Goal: Information Seeking & Learning: Learn about a topic

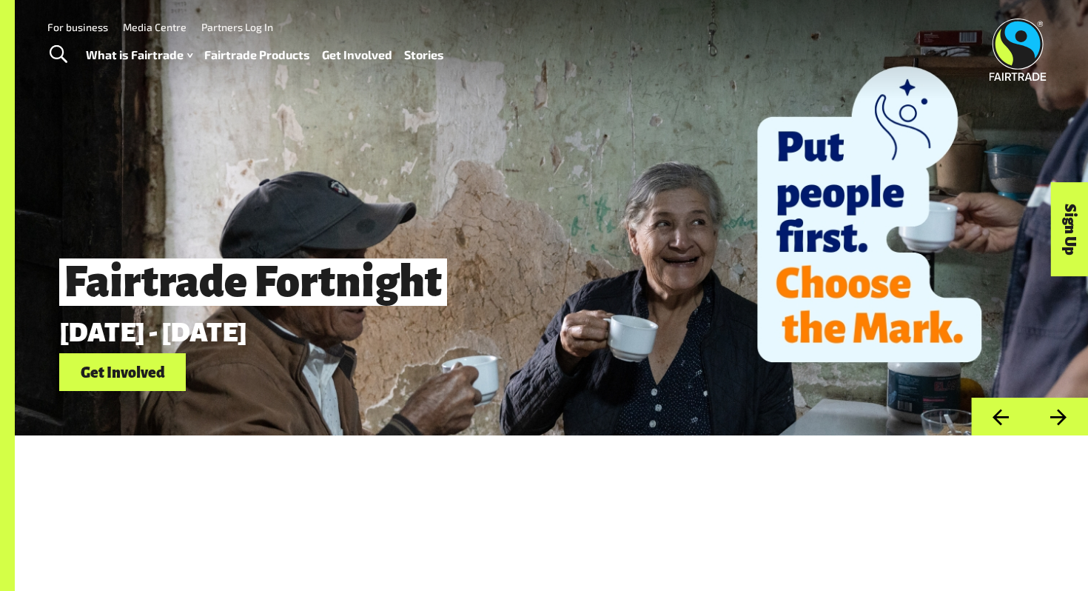
click at [154, 371] on link "Get Involved" at bounding box center [122, 372] width 127 height 38
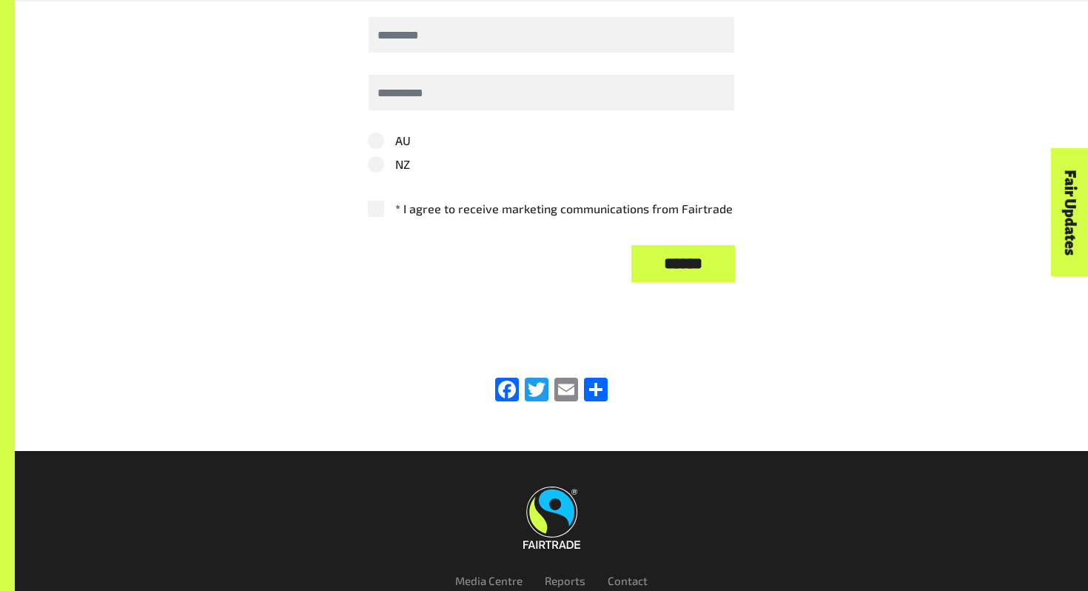
scroll to position [3633, 0]
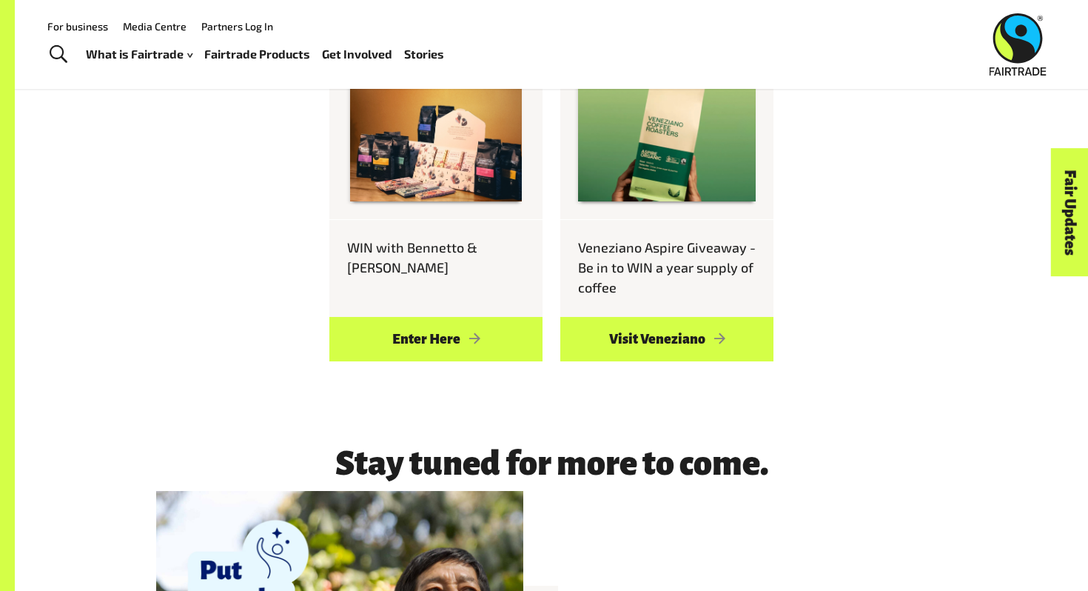
scroll to position [1144, 0]
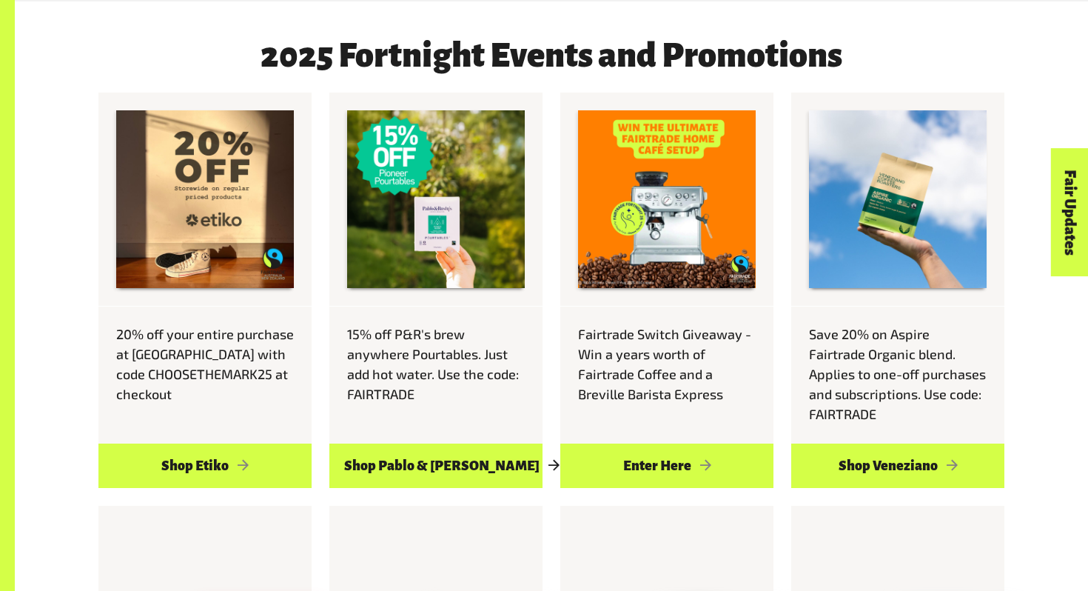
scroll to position [708, 0]
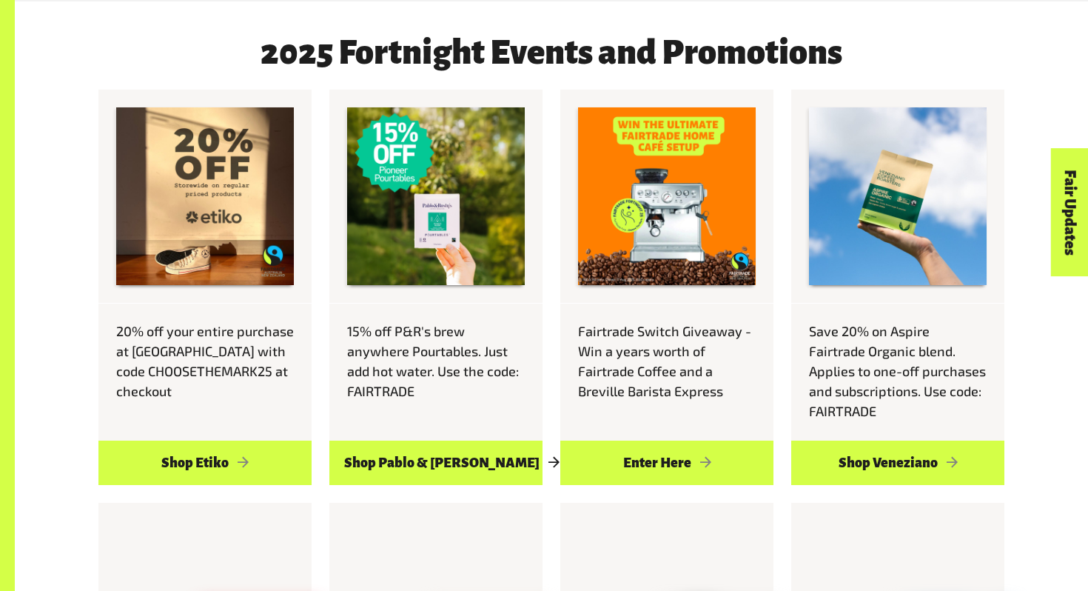
click at [402, 440] on link "Shop Pablo & [PERSON_NAME]" at bounding box center [435, 462] width 213 height 44
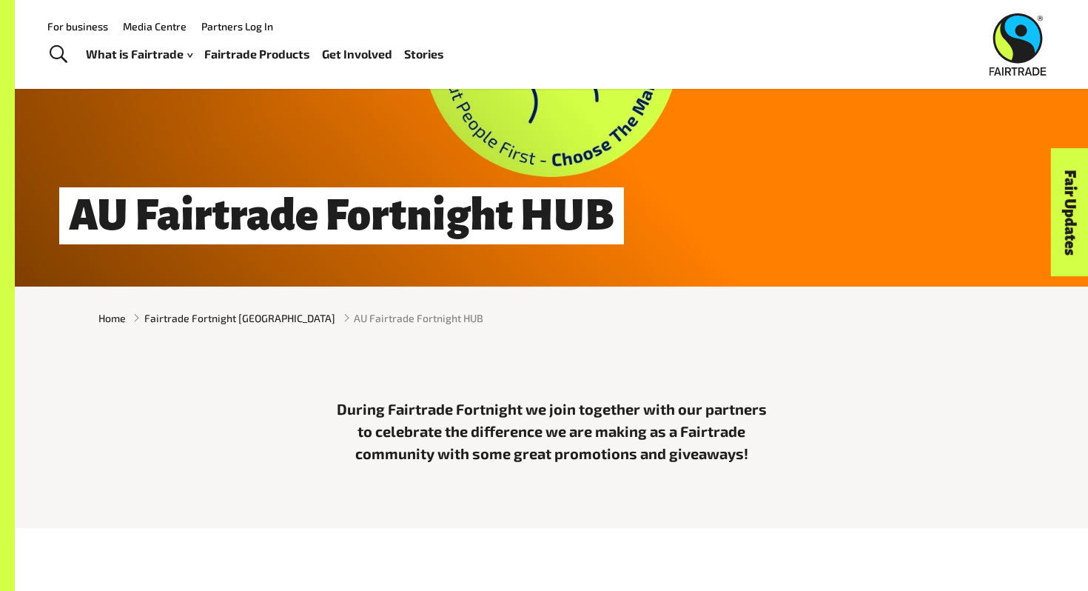
scroll to position [72, 0]
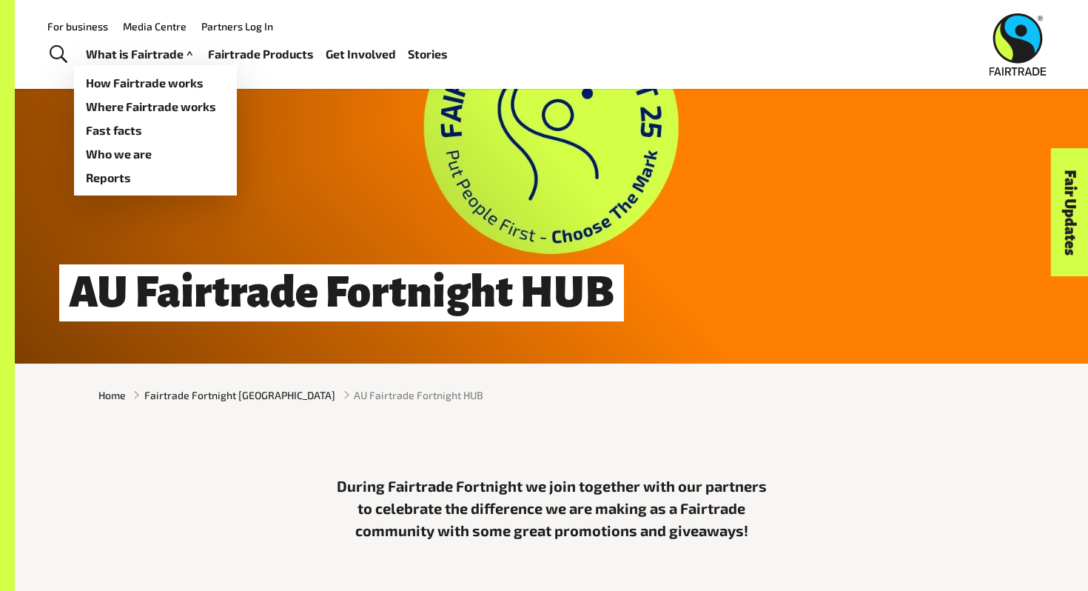
click at [143, 56] on link "What is Fairtrade" at bounding box center [141, 54] width 110 height 21
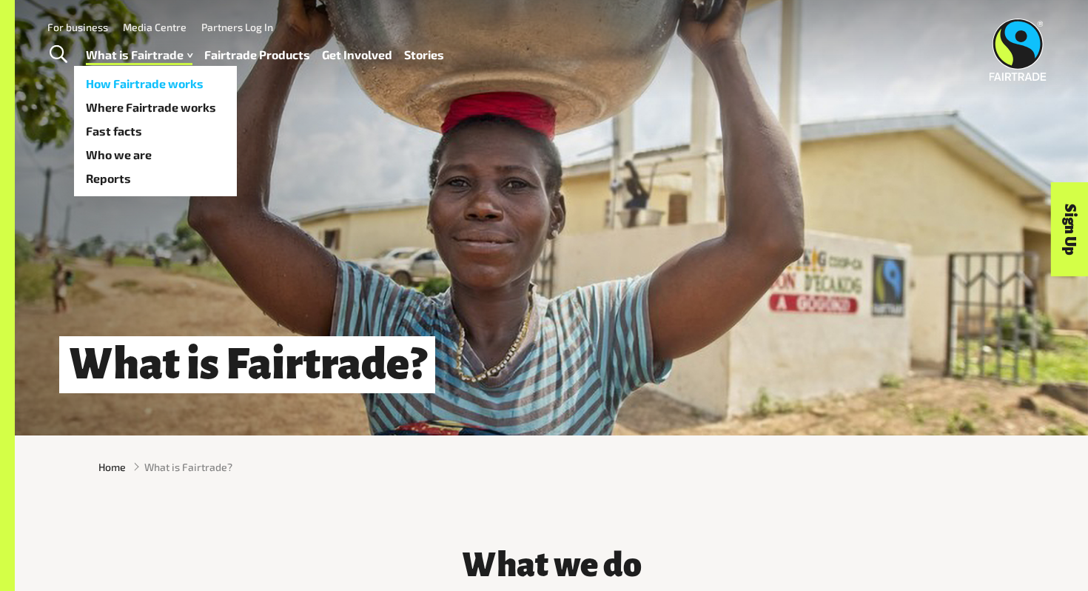
click at [132, 83] on link "How Fairtrade works" at bounding box center [155, 84] width 163 height 24
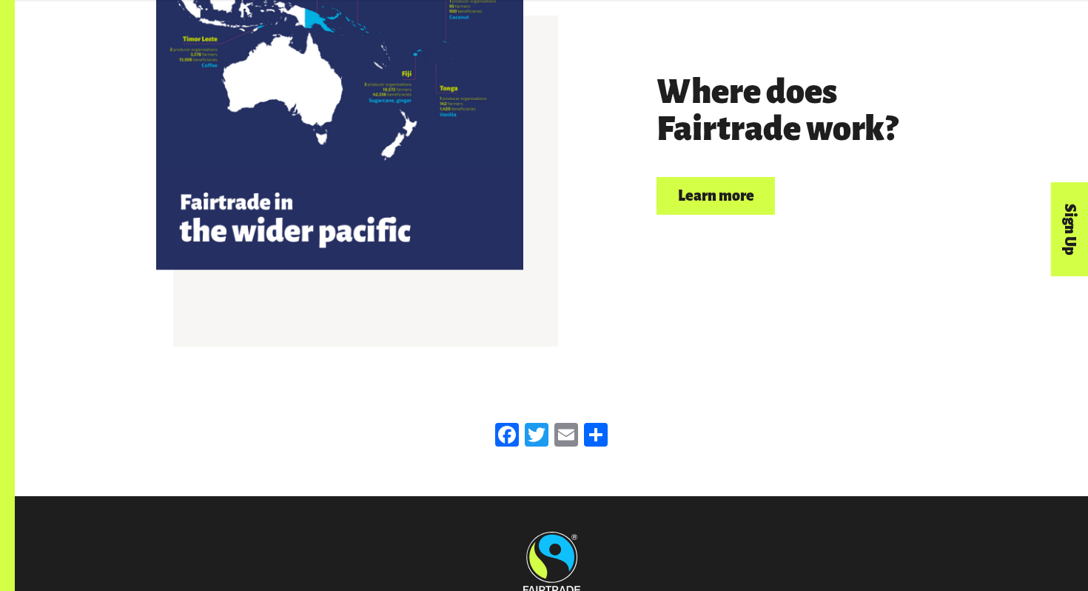
scroll to position [3462, 0]
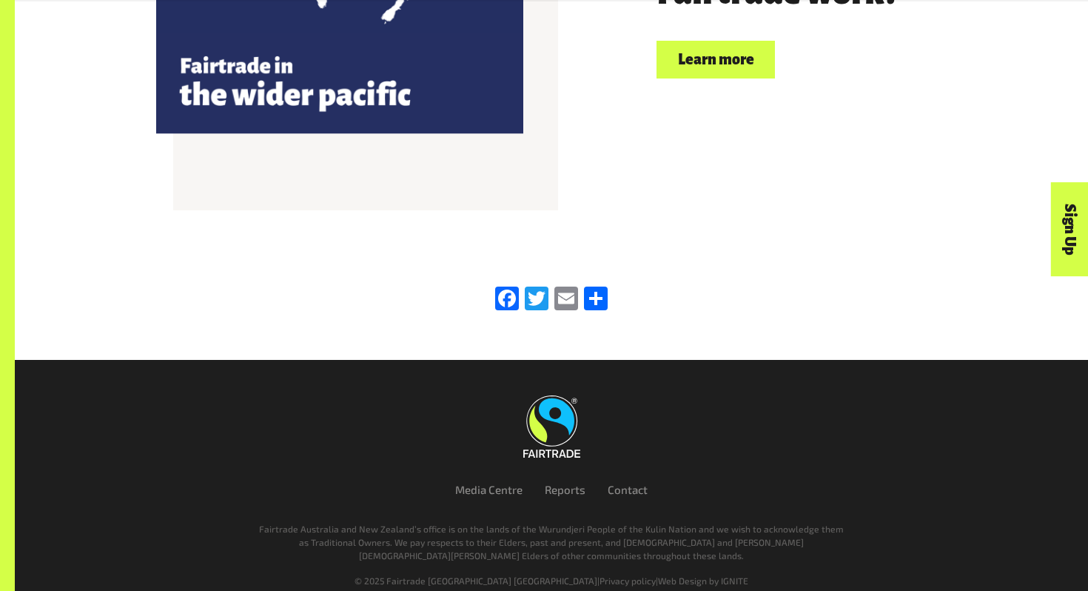
click at [705, 44] on link "Learn more" at bounding box center [715, 60] width 118 height 38
